Goal: Task Accomplishment & Management: Manage account settings

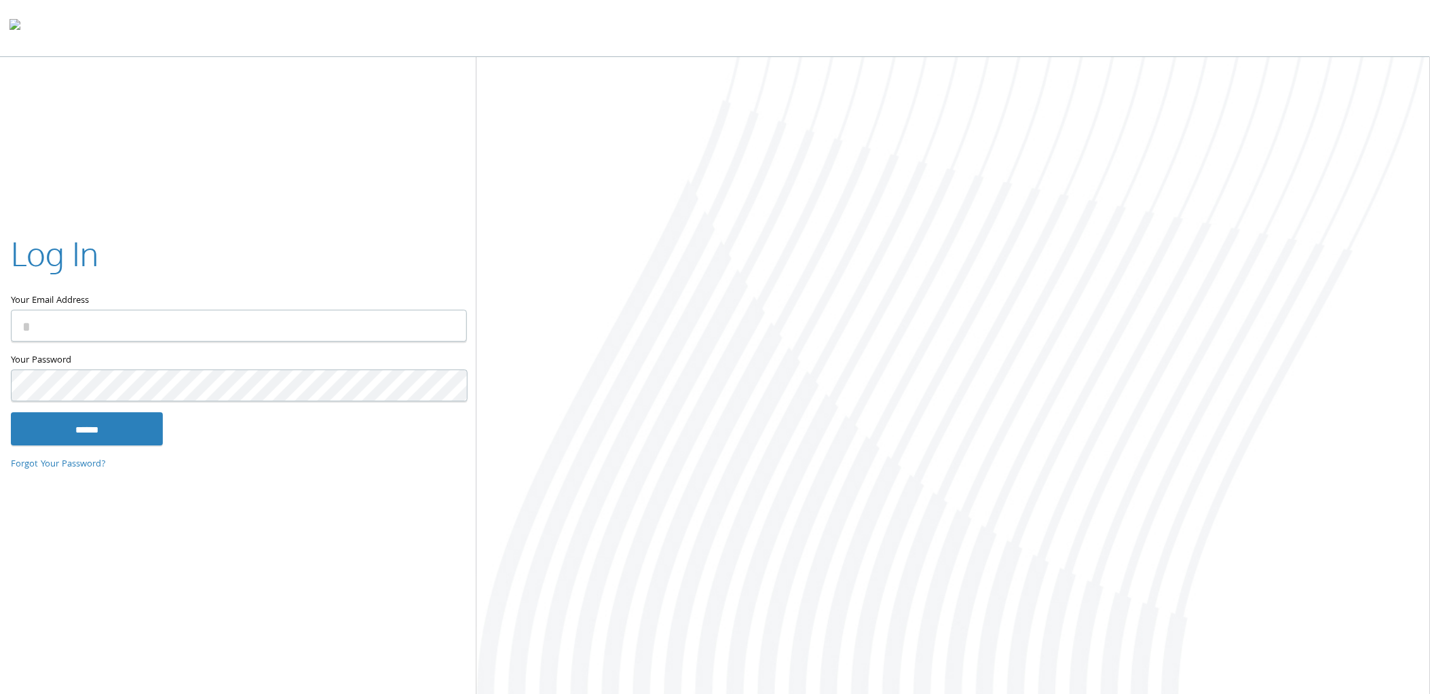
click at [217, 324] on input "Your Email Address" at bounding box center [239, 326] width 456 height 32
type input "**********"
click at [11, 413] on input "******" at bounding box center [87, 429] width 152 height 33
